Goal: Register for event/course: Sign up to attend an event or enroll in a course

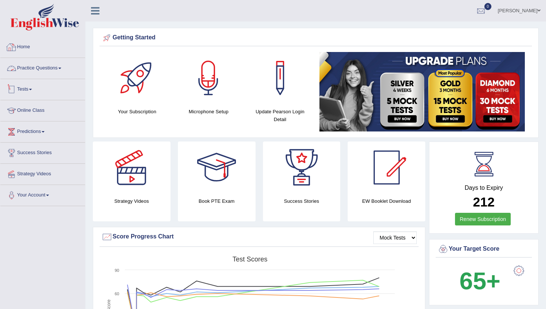
click at [27, 89] on link "Tests" at bounding box center [42, 88] width 85 height 19
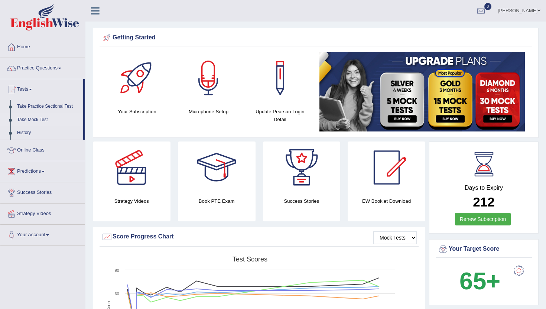
click at [36, 121] on link "Take Mock Test" at bounding box center [48, 119] width 69 height 13
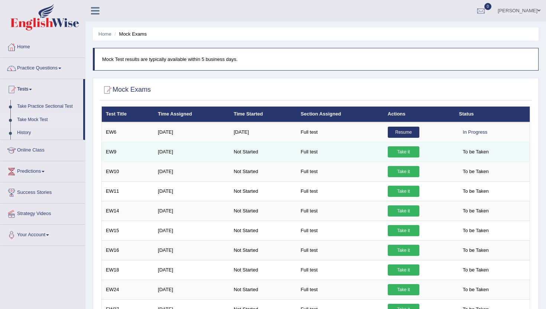
click at [405, 151] on link "Take it" at bounding box center [404, 151] width 32 height 11
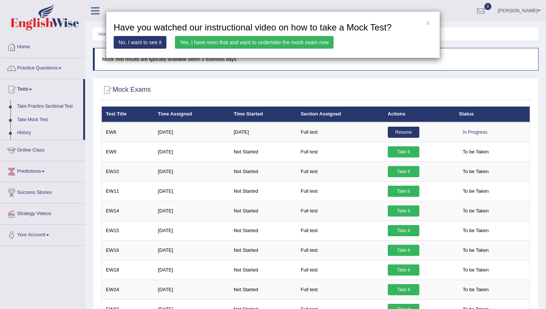
click at [254, 41] on link "Yes, I have seen that and want to undertake the mock exam now" at bounding box center [254, 42] width 159 height 13
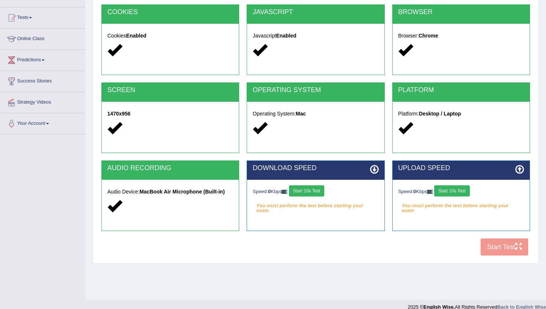
scroll to position [81, 0]
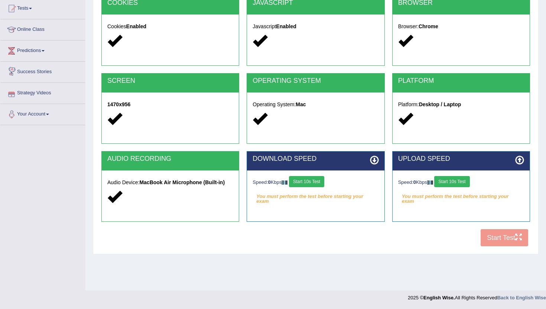
click at [313, 181] on button "Start 10s Test" at bounding box center [306, 181] width 35 height 11
click at [457, 182] on button "Start 10s Test" at bounding box center [451, 181] width 35 height 11
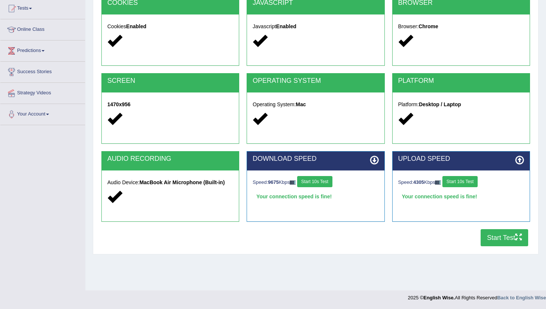
click at [498, 234] on button "Start Test" at bounding box center [505, 237] width 48 height 17
